Goal: Task Accomplishment & Management: Use online tool/utility

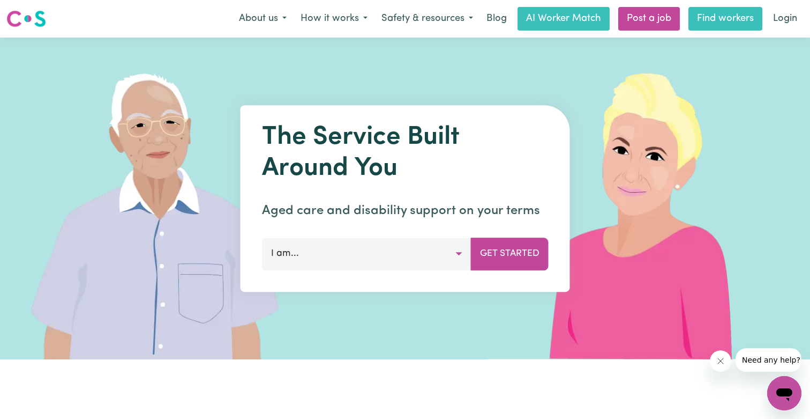
click at [741, 19] on link "Find workers" at bounding box center [726, 19] width 74 height 24
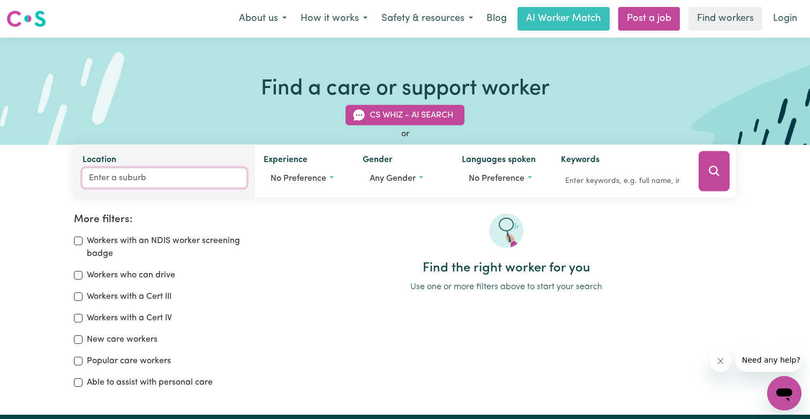
click at [191, 180] on input "Location" at bounding box center [165, 177] width 164 height 19
type input "marou"
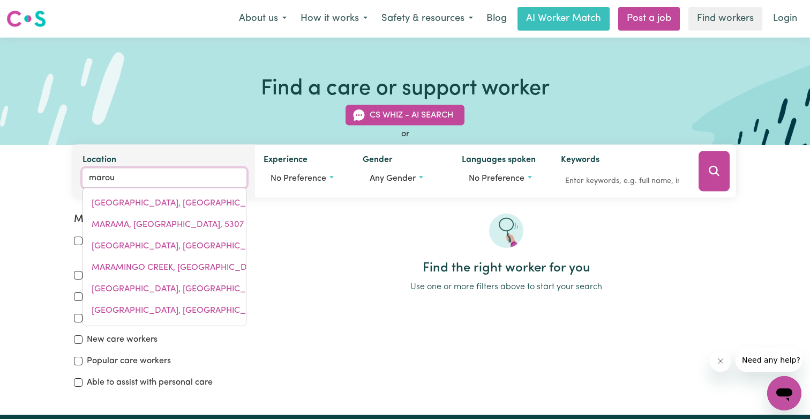
type input "marouBRA, [GEOGRAPHIC_DATA], 2035"
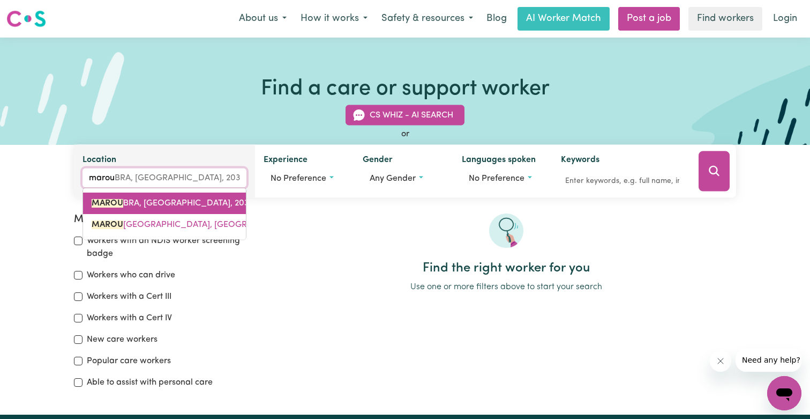
click at [179, 199] on span "[GEOGRAPHIC_DATA], [GEOGRAPHIC_DATA], 2035" at bounding box center [173, 203] width 162 height 9
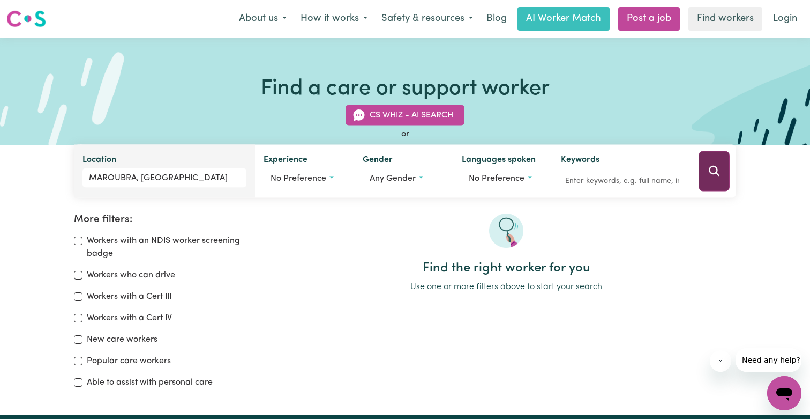
click at [719, 183] on button "Search" at bounding box center [714, 171] width 31 height 40
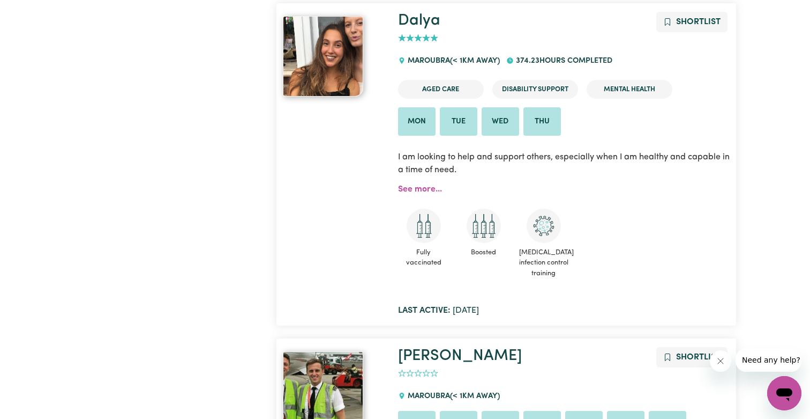
scroll to position [928, 0]
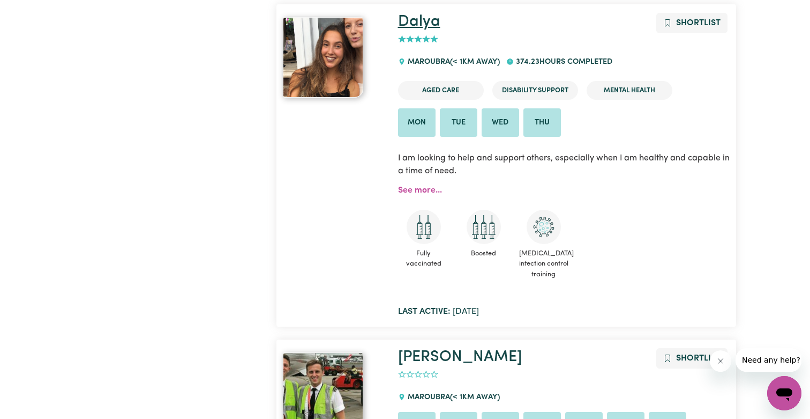
click at [420, 25] on link "Dalya" at bounding box center [419, 22] width 42 height 16
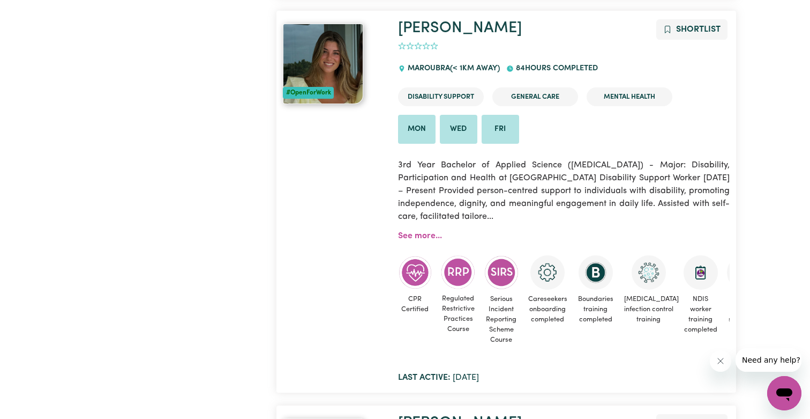
scroll to position [4549, 0]
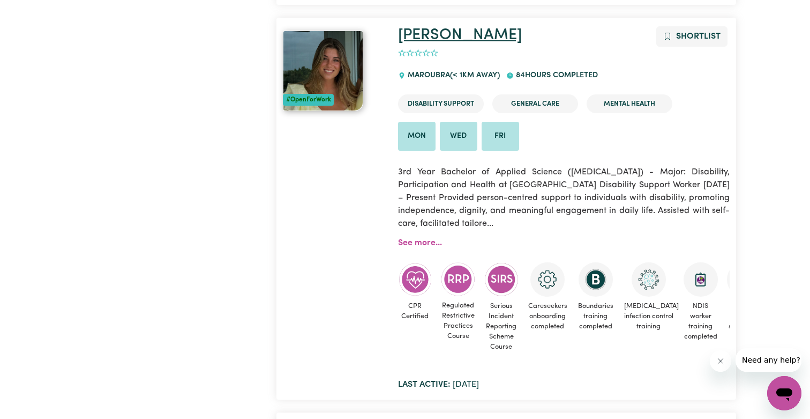
click at [423, 36] on link "[PERSON_NAME]" at bounding box center [460, 35] width 124 height 16
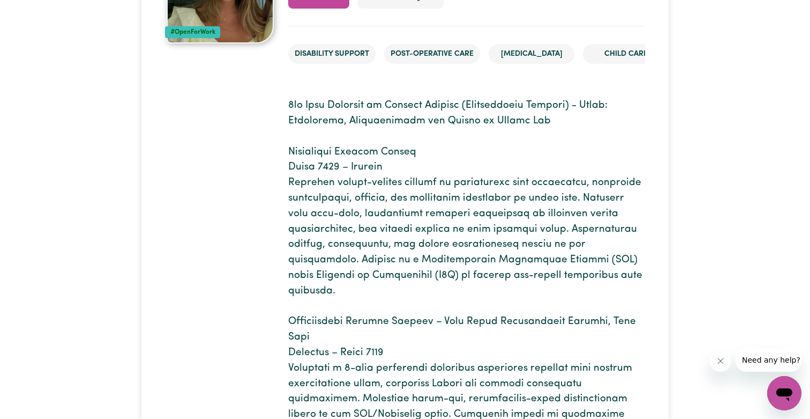
scroll to position [174, 0]
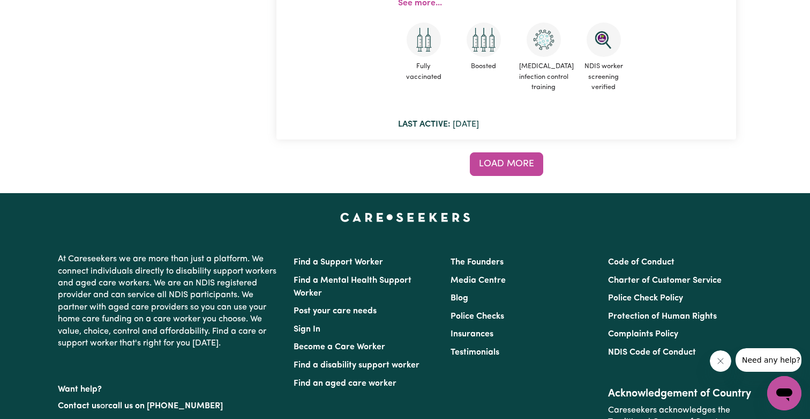
scroll to position [8954, 0]
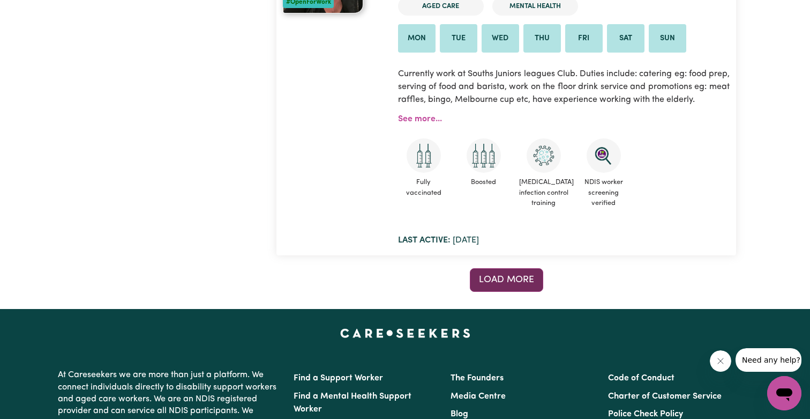
click at [495, 271] on button "Load more" at bounding box center [506, 280] width 73 height 24
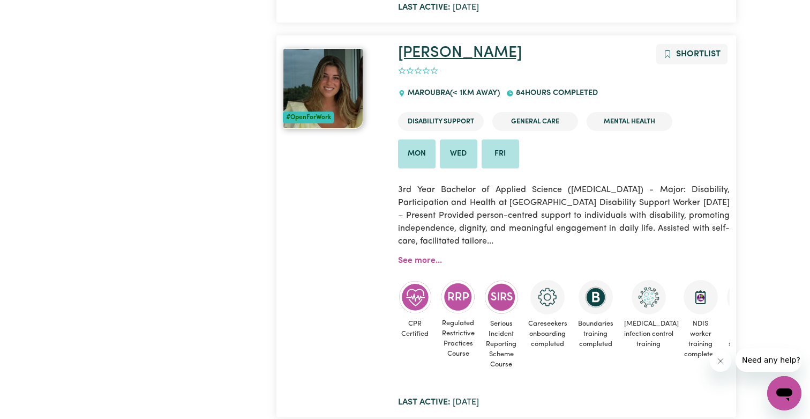
click at [417, 49] on link "[PERSON_NAME]" at bounding box center [460, 53] width 124 height 16
